Goal: Information Seeking & Learning: Learn about a topic

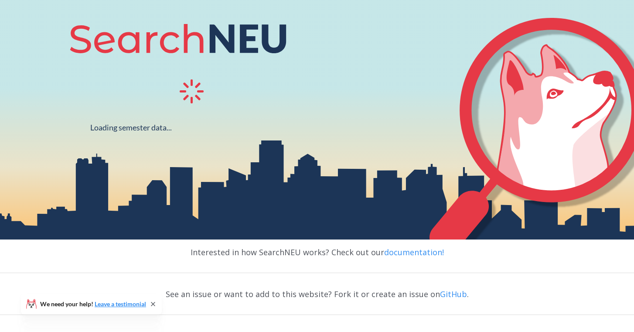
scroll to position [109, 0]
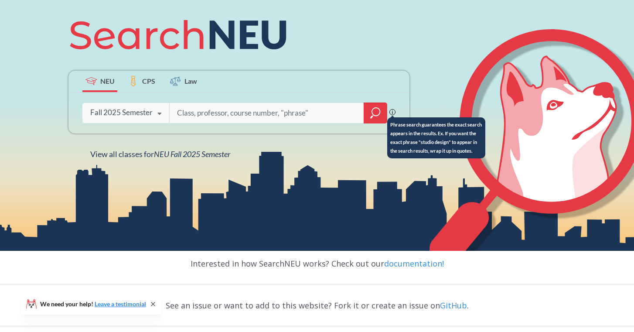
click at [394, 113] on icon at bounding box center [392, 112] width 6 height 6
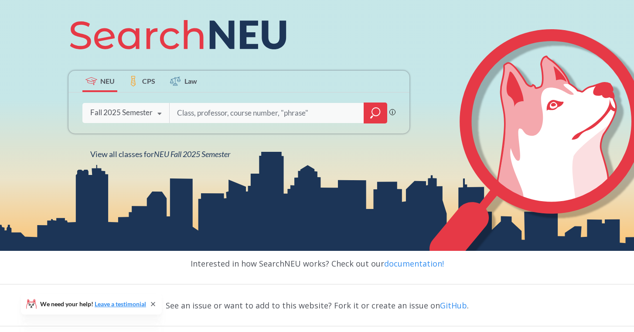
click at [276, 113] on input "search" at bounding box center [266, 113] width 181 height 18
click at [150, 117] on div "Fall 2025 Semester" at bounding box center [121, 113] width 62 height 10
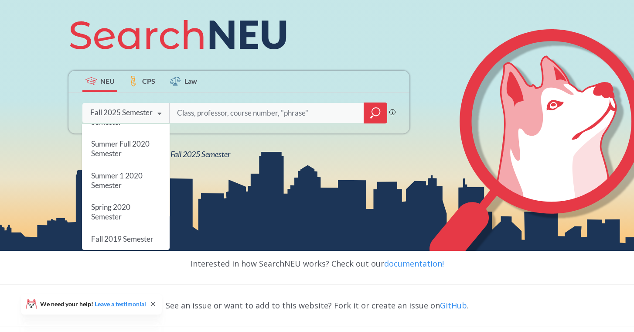
scroll to position [0, 0]
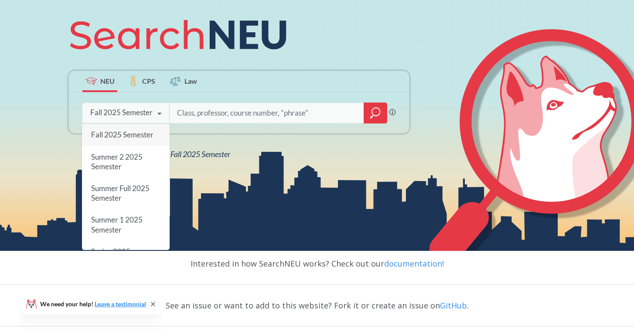
click at [285, 156] on div "NEU CPS Law Phrase search guarantees the exact search appears in the results. E…" at bounding box center [239, 84] width 352 height 148
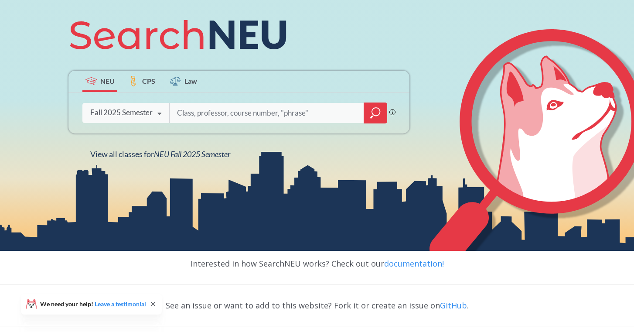
click at [245, 120] on input "search" at bounding box center [266, 113] width 181 height 18
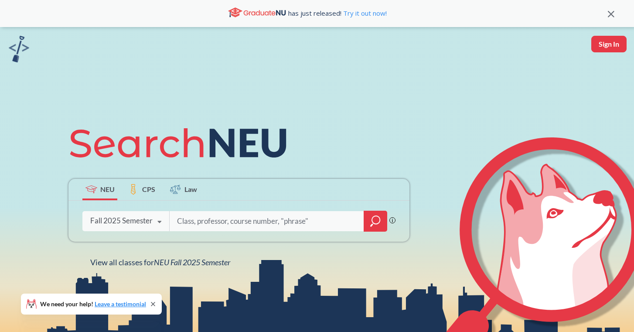
scroll to position [1, 0]
click at [610, 42] on button "Sign In" at bounding box center [608, 43] width 35 height 17
select select "US"
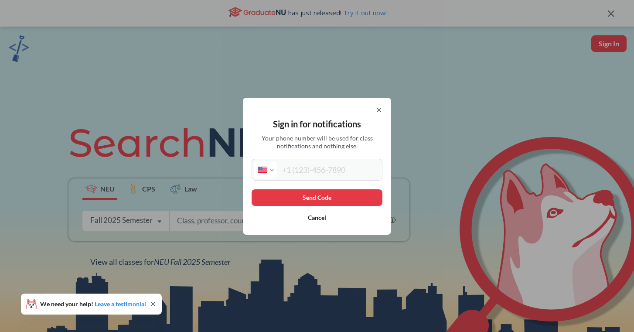
click at [314, 169] on input "tel" at bounding box center [328, 169] width 103 height 17
type input "[PHONE_NUMBER]"
click at [336, 195] on button "Send Code" at bounding box center [317, 197] width 131 height 17
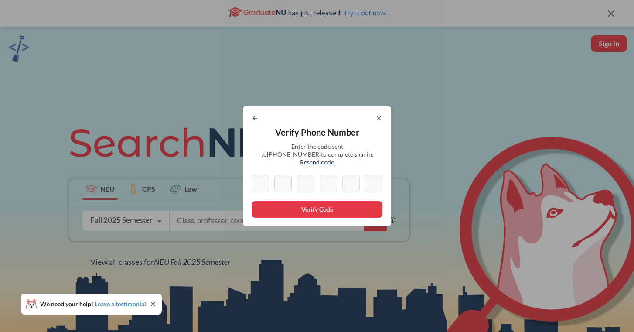
type input "6"
type input "7"
type input "4"
type input "1"
type input "7"
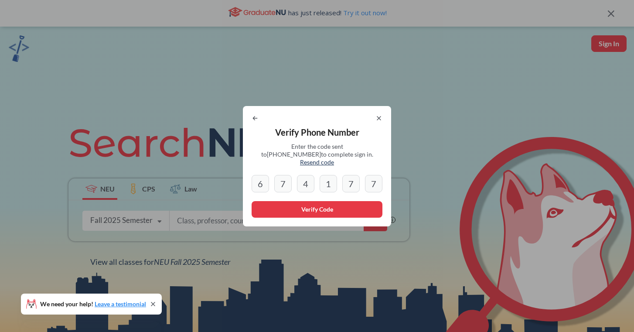
type input "7"
click at [328, 208] on button "Verify Code" at bounding box center [317, 209] width 131 height 17
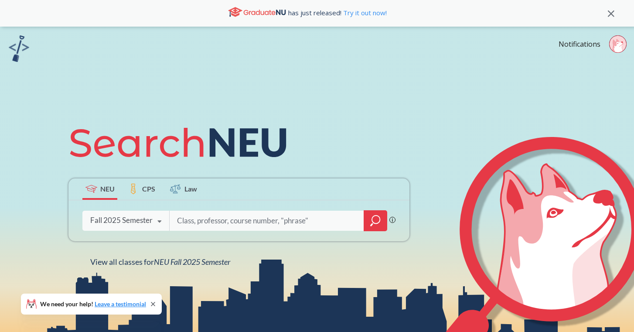
click at [17, 49] on img at bounding box center [19, 48] width 20 height 27
click at [249, 217] on input "search" at bounding box center [266, 221] width 181 height 18
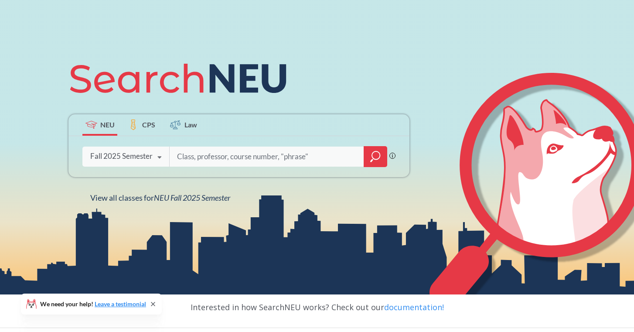
scroll to position [66, 0]
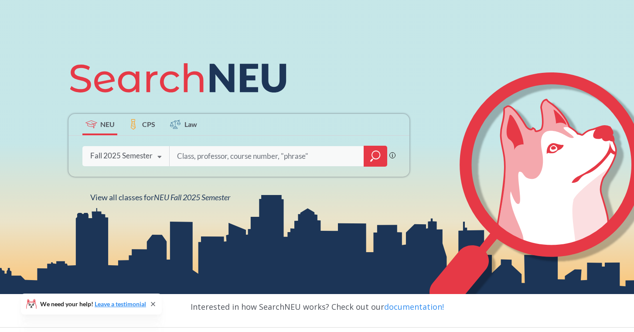
click at [150, 152] on div "Fall 2025 Semester" at bounding box center [121, 156] width 62 height 10
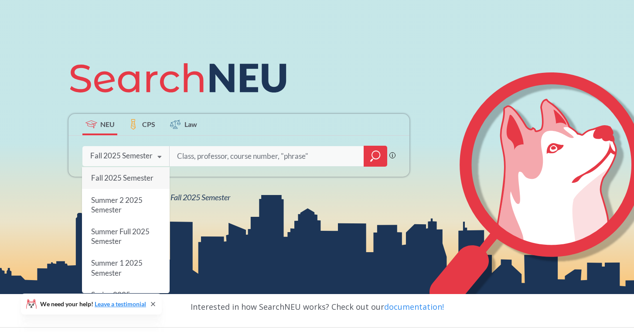
click at [266, 188] on div "NEU CPS Law Phrase search guarantees the exact search appears in the results. E…" at bounding box center [239, 128] width 352 height 148
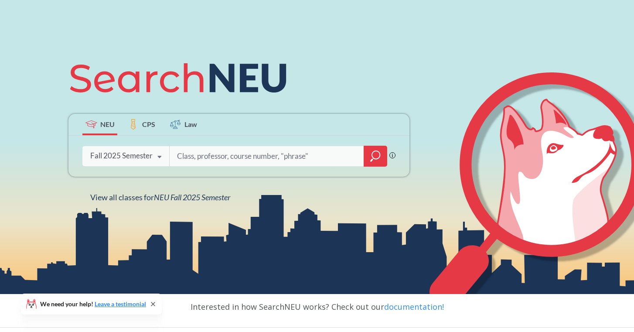
scroll to position [102, 0]
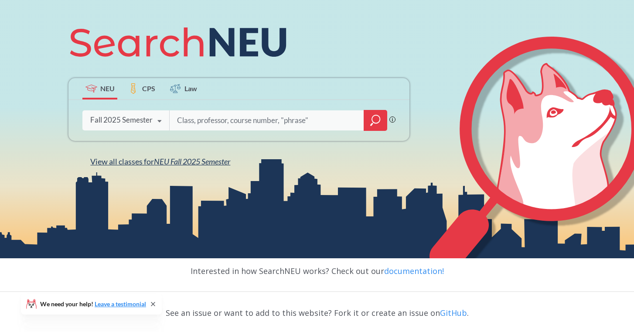
click at [208, 160] on span "NEU Fall 2025 Semester" at bounding box center [192, 162] width 76 height 10
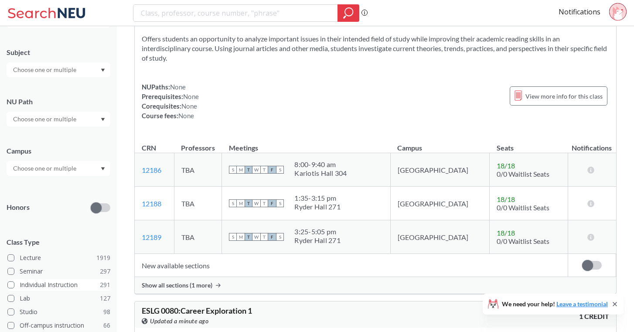
scroll to position [63, 0]
click at [30, 175] on input "text" at bounding box center [45, 170] width 73 height 10
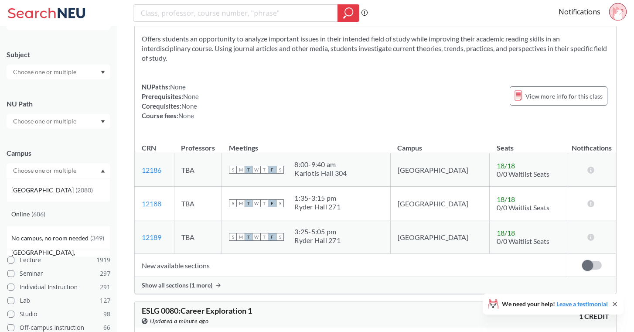
click at [48, 215] on div "Online ( 686 )" at bounding box center [60, 214] width 99 height 10
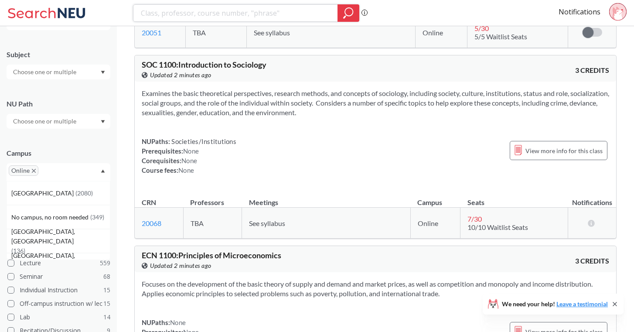
scroll to position [2814, 0]
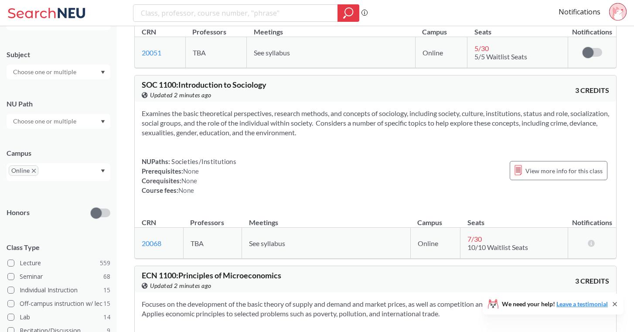
click at [298, 137] on section "Examines the basic theoretical perspectives, research methods, and concepts of …" at bounding box center [376, 123] width 468 height 29
click at [275, 137] on section "Examines the basic theoretical perspectives, research methods, and concepts of …" at bounding box center [376, 123] width 468 height 29
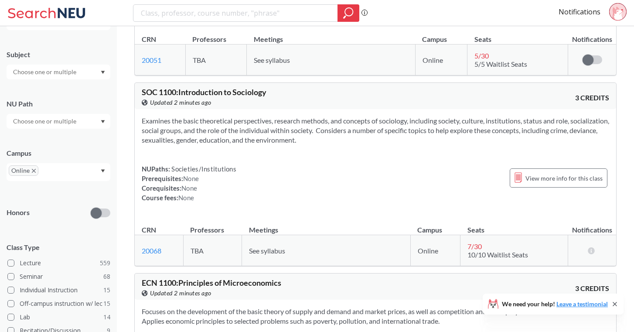
scroll to position [2804, 0]
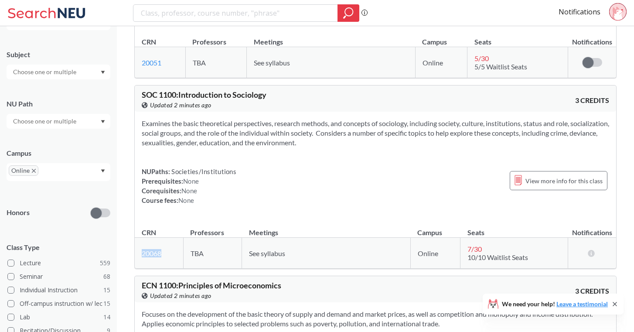
drag, startPoint x: 165, startPoint y: 260, endPoint x: 140, endPoint y: 260, distance: 25.7
click at [140, 260] on td "20068 View this section on Banner." at bounding box center [159, 253] width 48 height 31
copy link "20068"
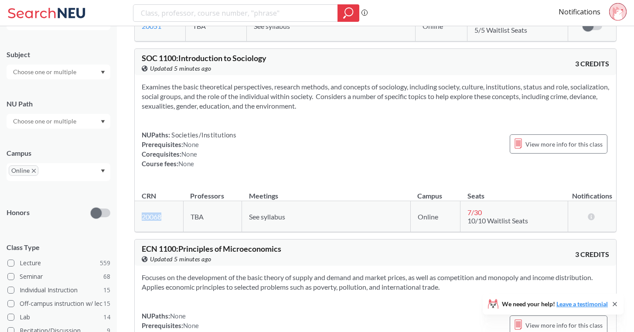
scroll to position [2841, 0]
click at [245, 98] on section "Examines the basic theoretical perspectives, research methods, and concepts of …" at bounding box center [376, 96] width 468 height 29
click at [211, 110] on section "Examines the basic theoretical perspectives, research methods, and concepts of …" at bounding box center [376, 96] width 468 height 29
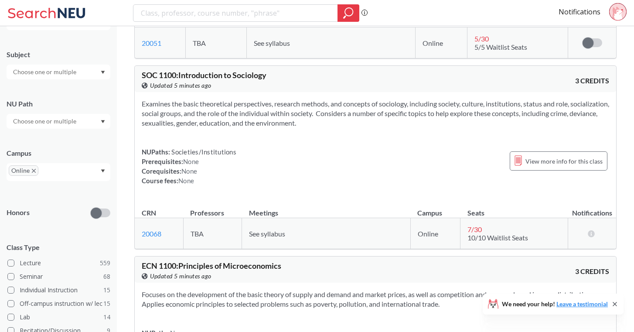
scroll to position [2824, 0]
click at [553, 163] on div "View more info for this class" at bounding box center [559, 160] width 98 height 19
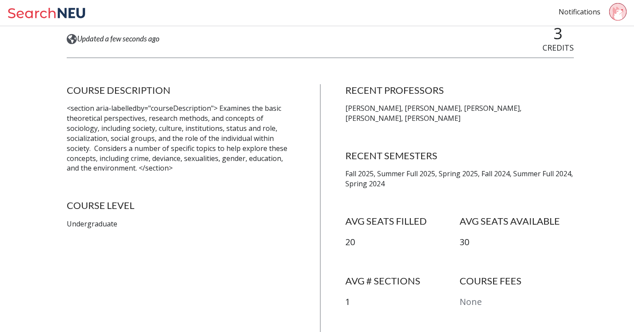
scroll to position [141, 0]
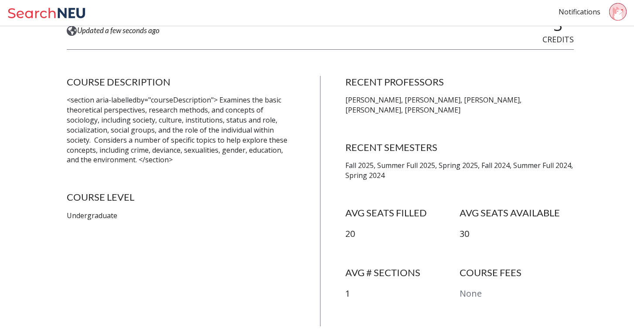
click at [181, 98] on p "<section aria-labelledby="courseDescription"> Examines the basic theoretical pe…" at bounding box center [181, 130] width 228 height 70
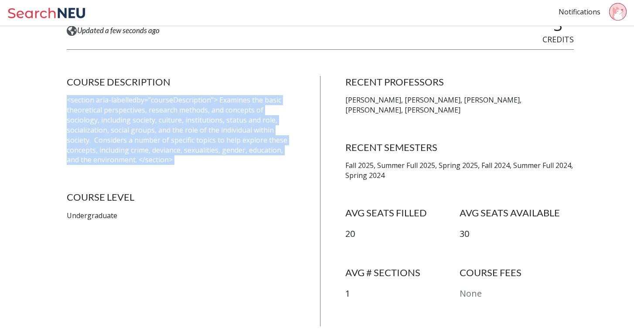
click at [181, 98] on p "<section aria-labelledby="courseDescription"> Examines the basic theoretical pe…" at bounding box center [181, 130] width 228 height 70
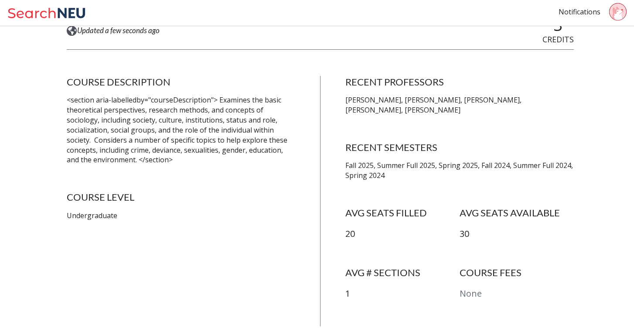
click at [206, 105] on p "<section aria-labelledby="courseDescription"> Examines the basic theoretical pe…" at bounding box center [181, 130] width 228 height 70
click at [228, 104] on p "<section aria-labelledby="courseDescription"> Examines the basic theoretical pe…" at bounding box center [181, 130] width 228 height 70
click at [220, 104] on p "<section aria-labelledby="courseDescription"> Examines the basic theoretical pe…" at bounding box center [181, 130] width 228 height 70
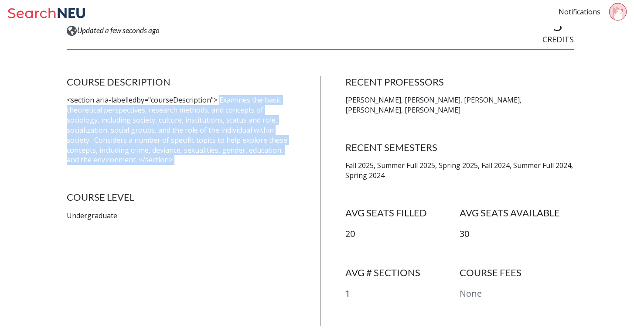
drag, startPoint x: 219, startPoint y: 102, endPoint x: 232, endPoint y: 165, distance: 64.2
click at [232, 165] on div "COURSE DESCRIPTION <section aria-labelledby="courseDescription"> Examines the b…" at bounding box center [181, 201] width 228 height 250
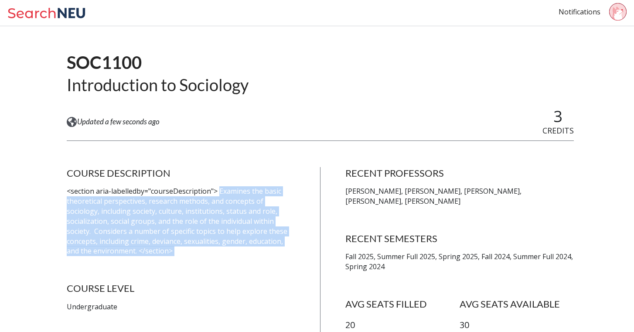
scroll to position [53, 0]
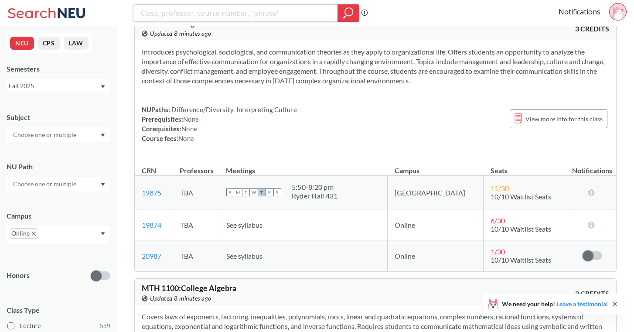
scroll to position [3280, 0]
click at [491, 225] on span "6 / 30" at bounding box center [498, 221] width 14 height 8
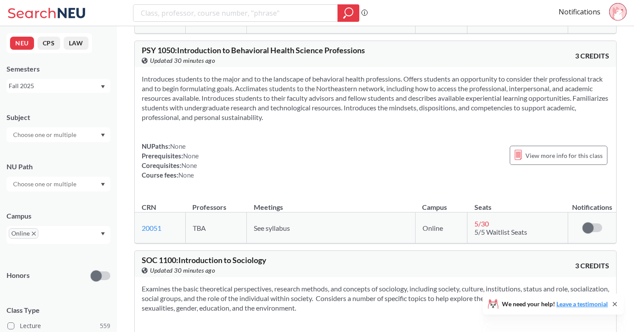
scroll to position [2490, 0]
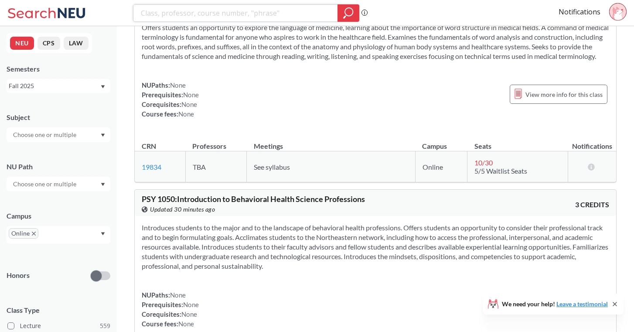
click at [188, 10] on input "search" at bounding box center [235, 13] width 191 height 15
paste input "12427"
type input "12427"
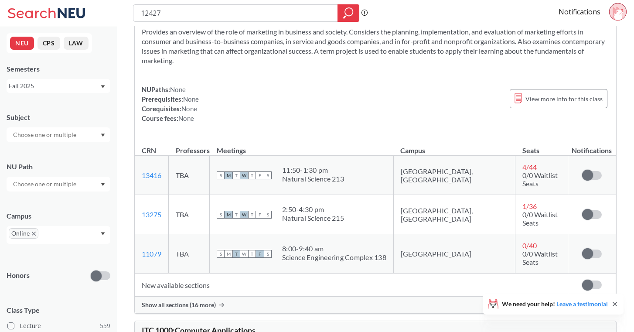
scroll to position [98, 0]
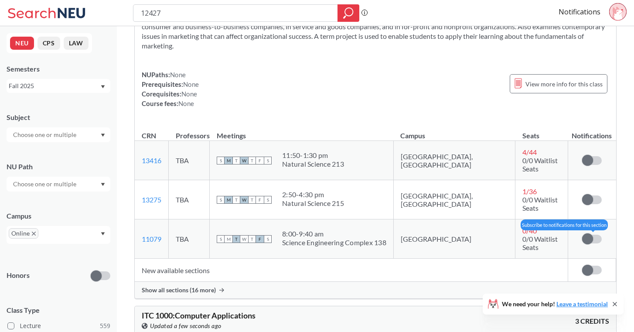
click at [589, 233] on span at bounding box center [587, 238] width 11 height 11
click at [582, 235] on input "checkbox" at bounding box center [582, 235] width 0 height 0
click at [596, 233] on span at bounding box center [596, 238] width 11 height 11
click at [582, 235] on input "checkbox" at bounding box center [582, 235] width 0 height 0
click at [193, 259] on td "New available sections" at bounding box center [351, 270] width 433 height 23
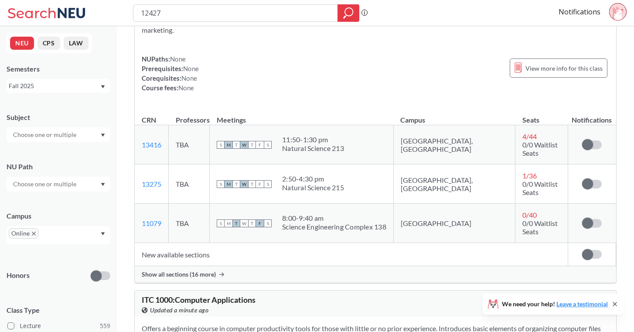
scroll to position [119, 0]
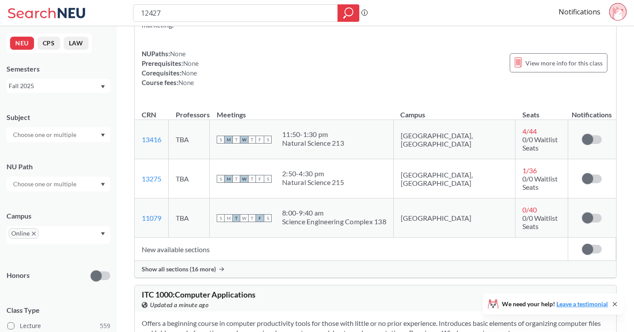
click at [195, 265] on span "Show all sections (16 more)" at bounding box center [179, 269] width 74 height 8
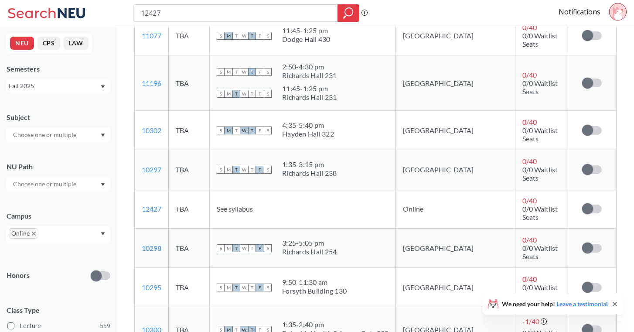
scroll to position [339, 0]
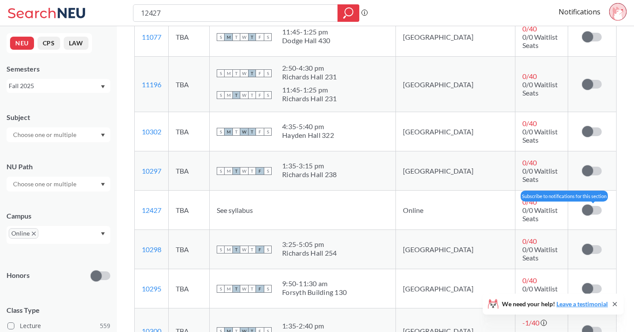
click at [587, 205] on span at bounding box center [587, 210] width 11 height 11
click at [582, 206] on input "checkbox" at bounding box center [582, 206] width 0 height 0
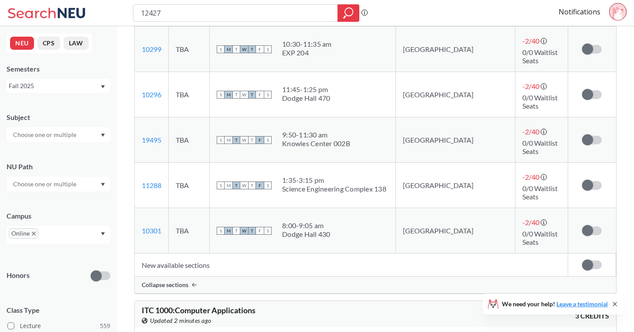
scroll to position [803, 0]
click at [166, 13] on input "12427" at bounding box center [235, 13] width 191 height 15
type input "10524"
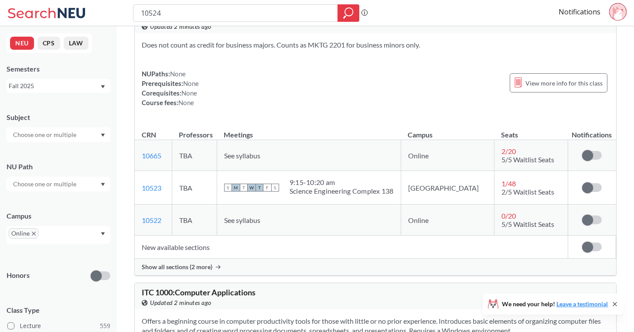
scroll to position [75, 0]
